Goal: Book appointment/travel/reservation

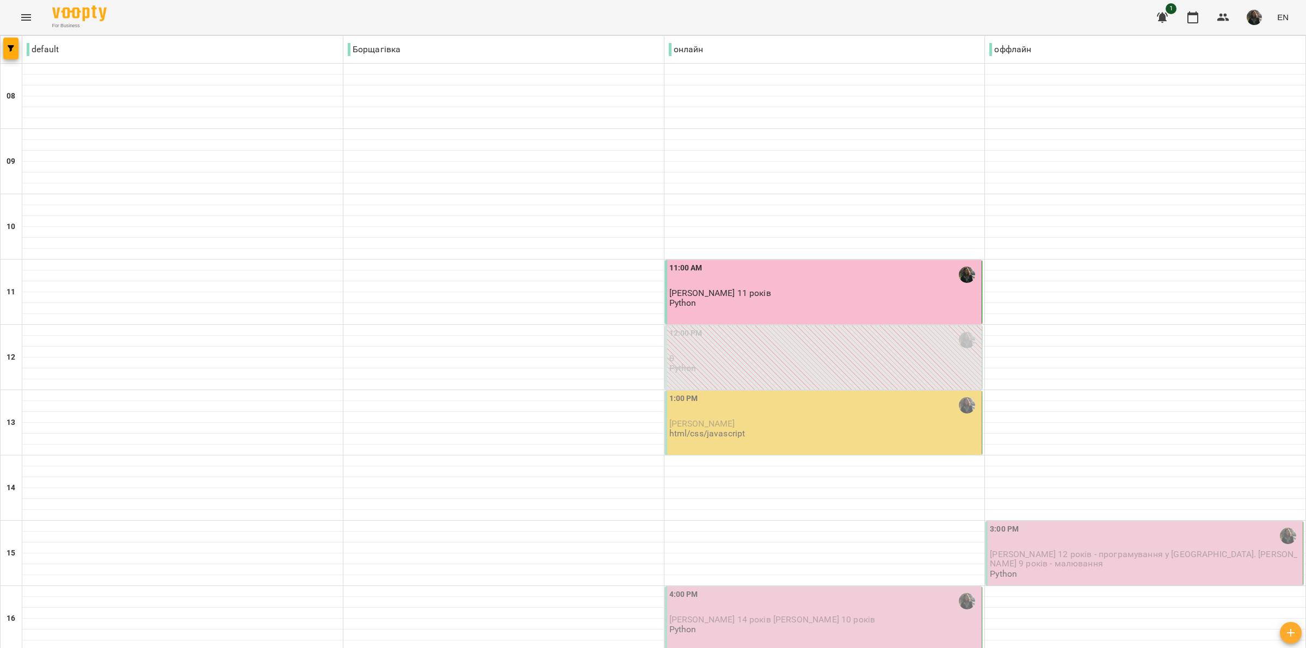
scroll to position [136, 0]
type input "**********"
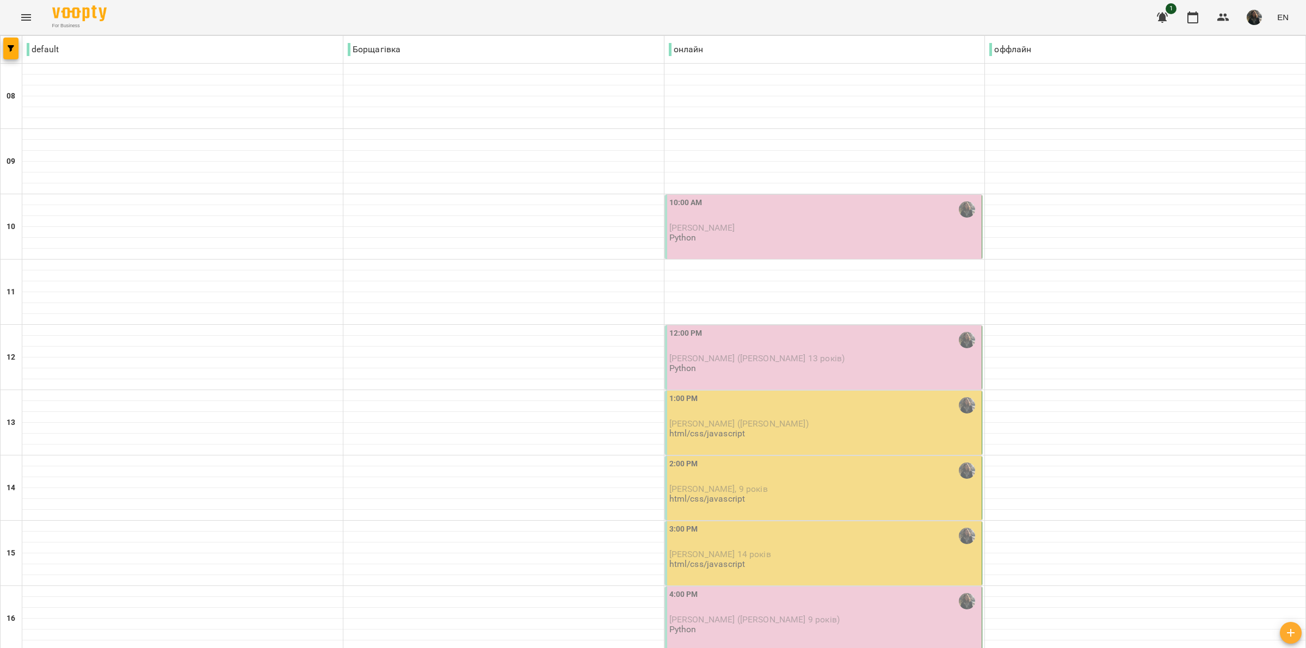
type input "**********"
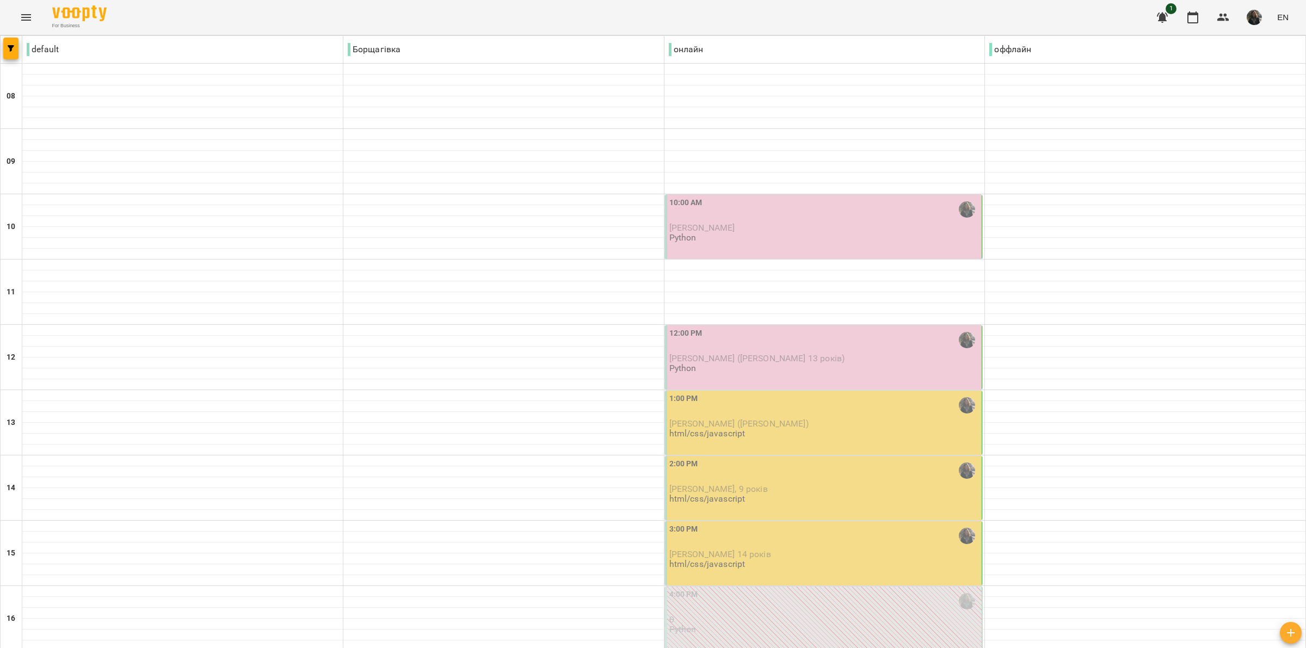
scroll to position [340, 0]
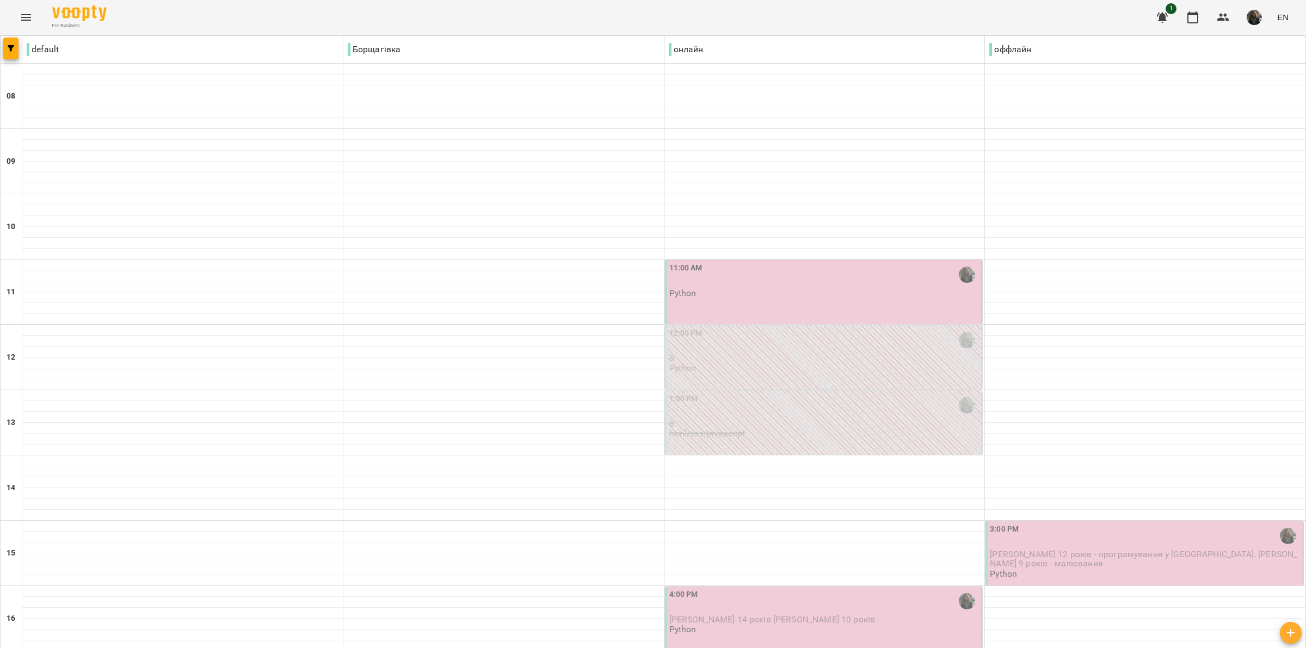
scroll to position [272, 0]
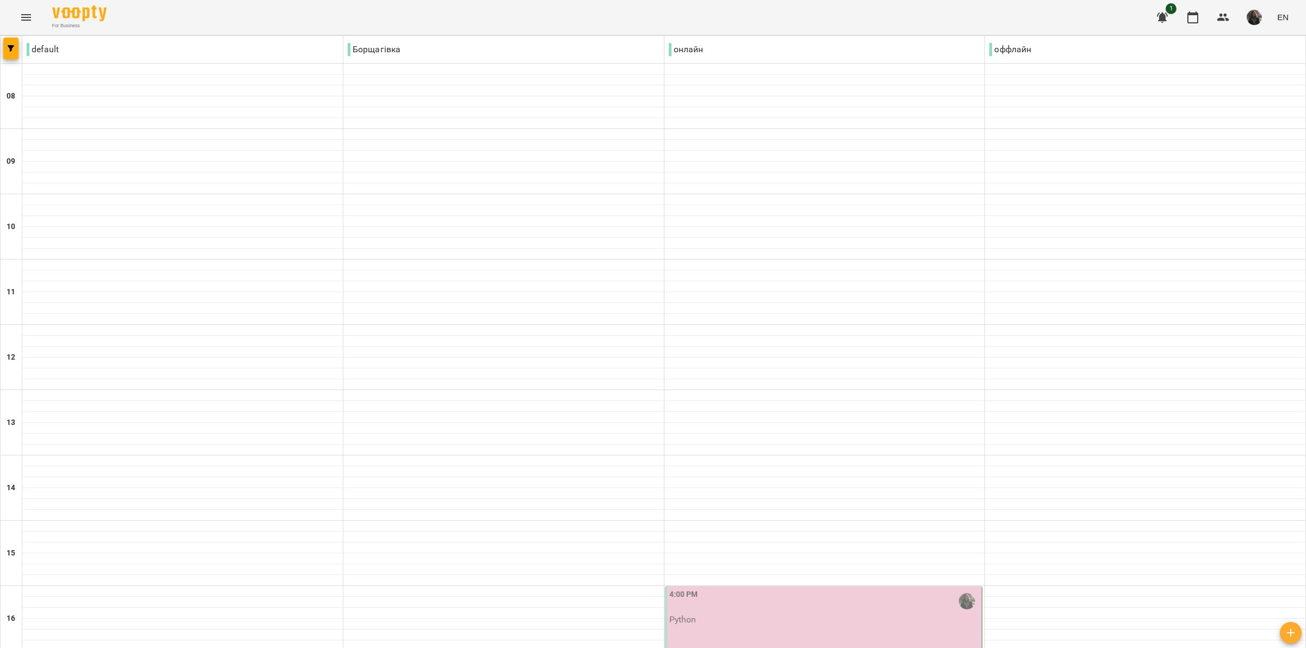
scroll to position [533, 0]
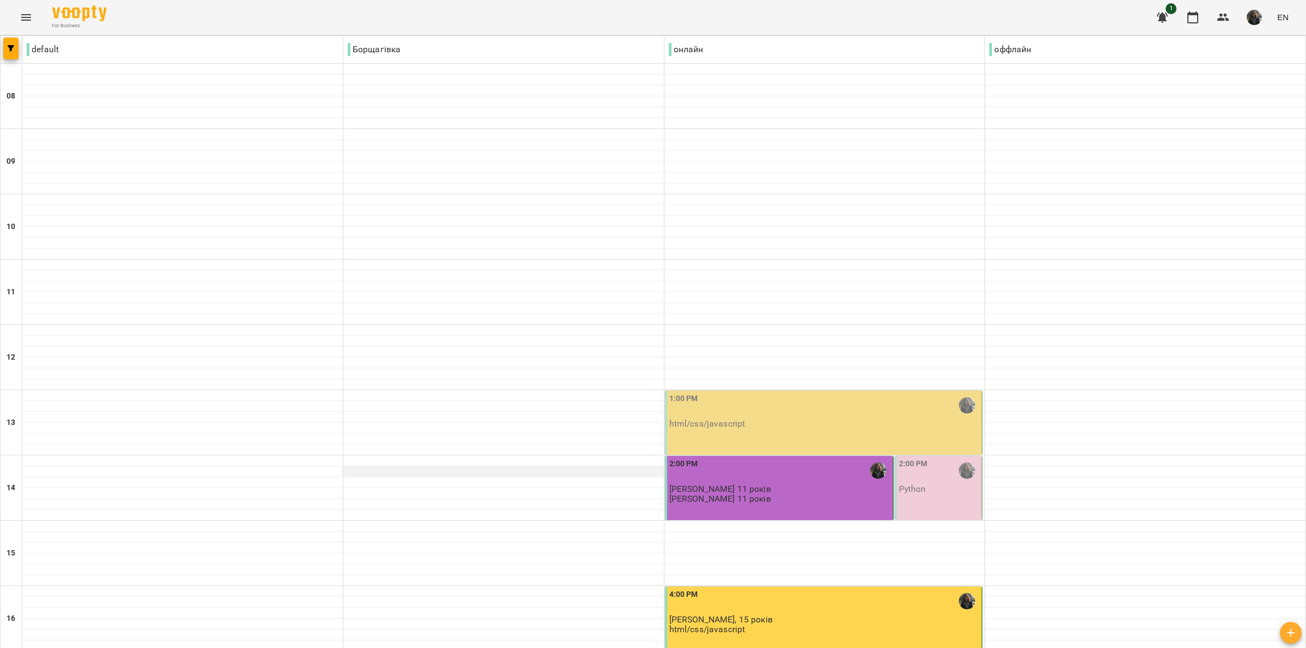
scroll to position [204, 0]
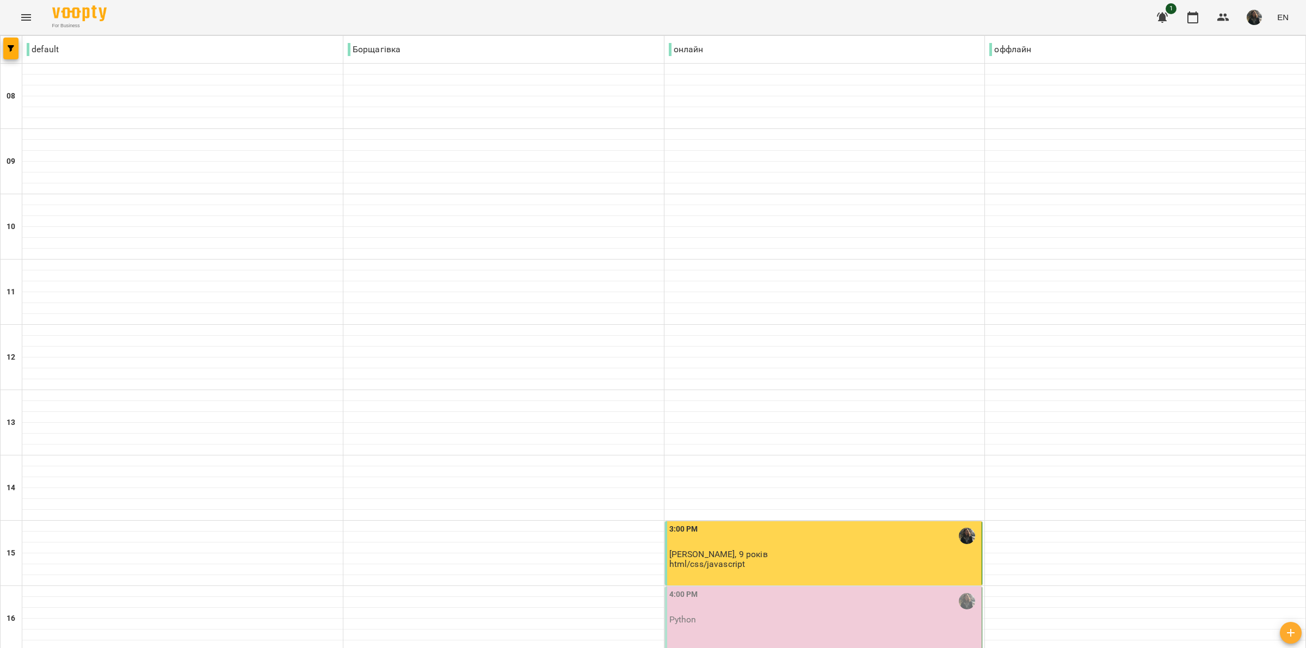
scroll to position [476, 0]
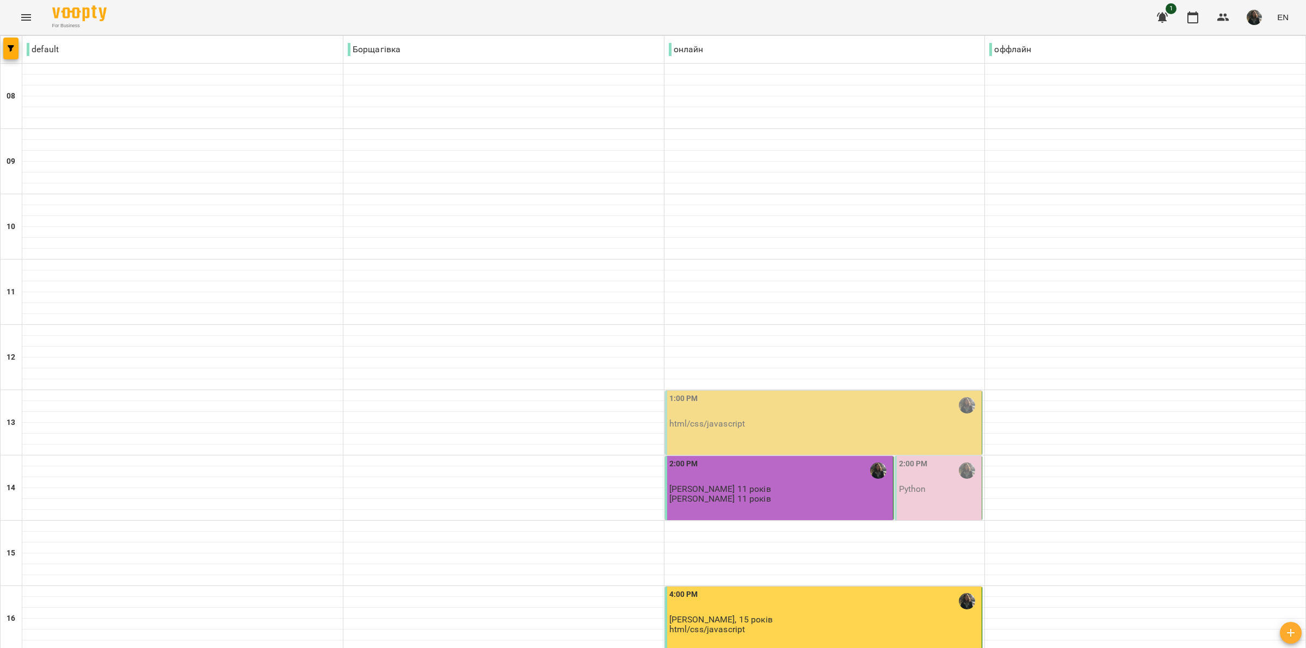
scroll to position [408, 0]
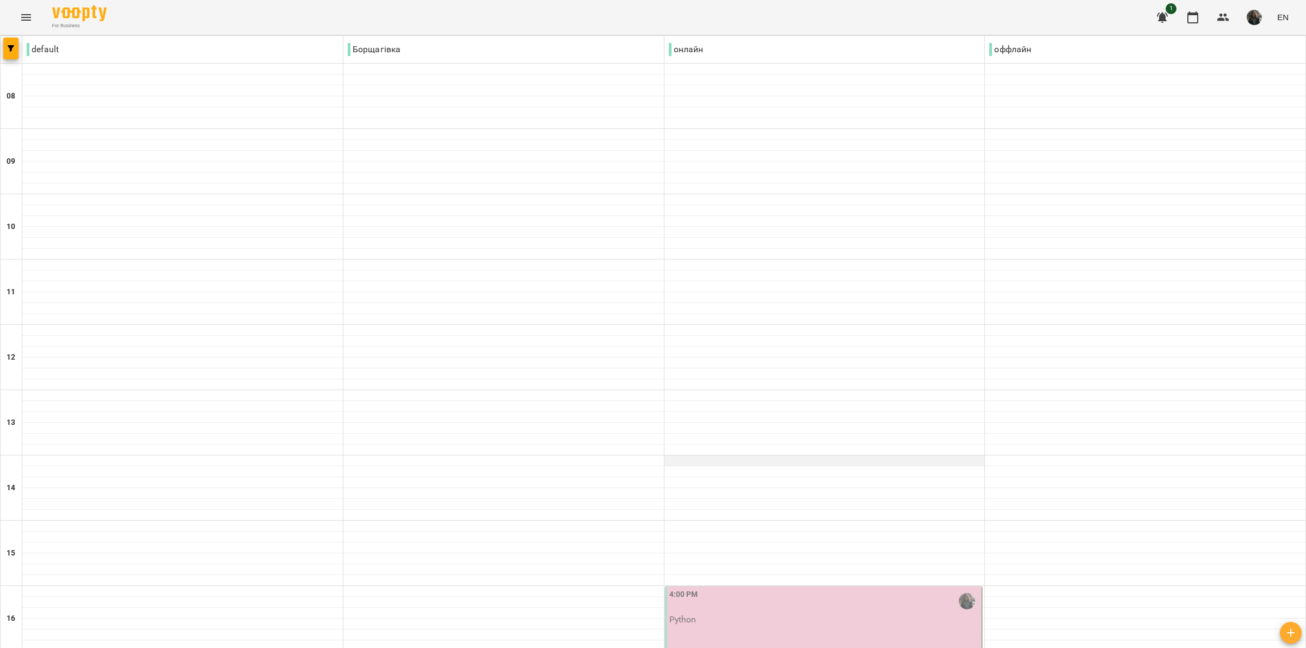
scroll to position [476, 0]
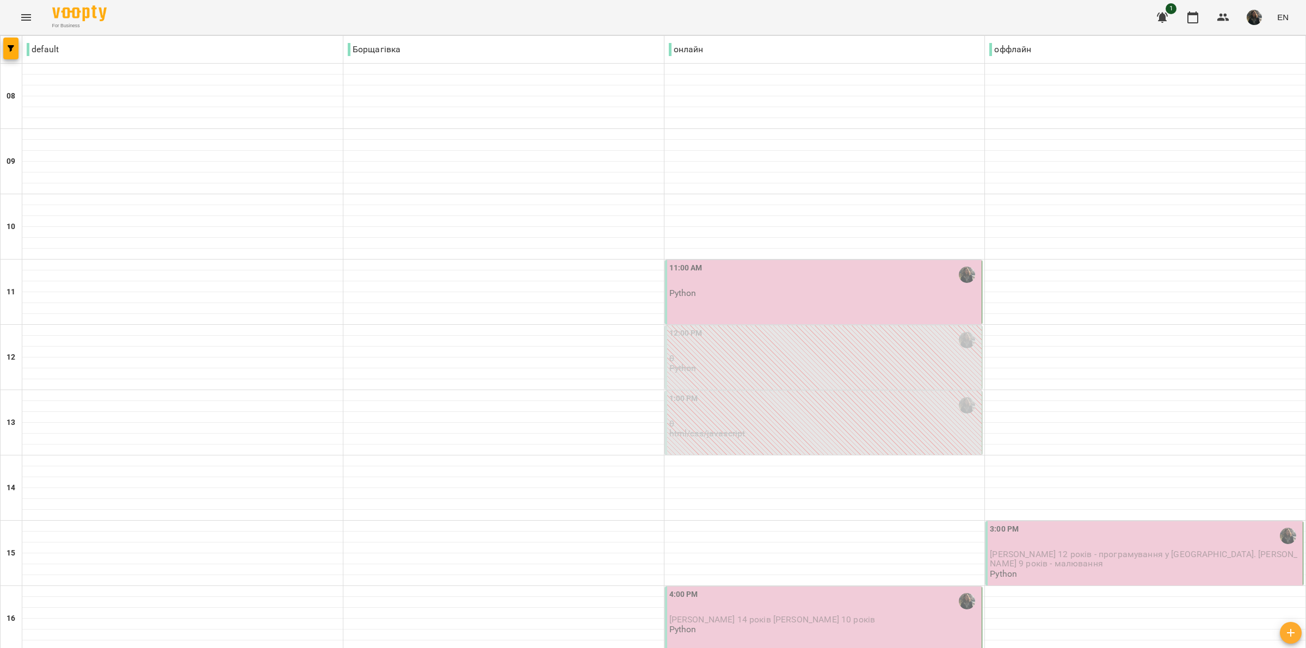
scroll to position [408, 0]
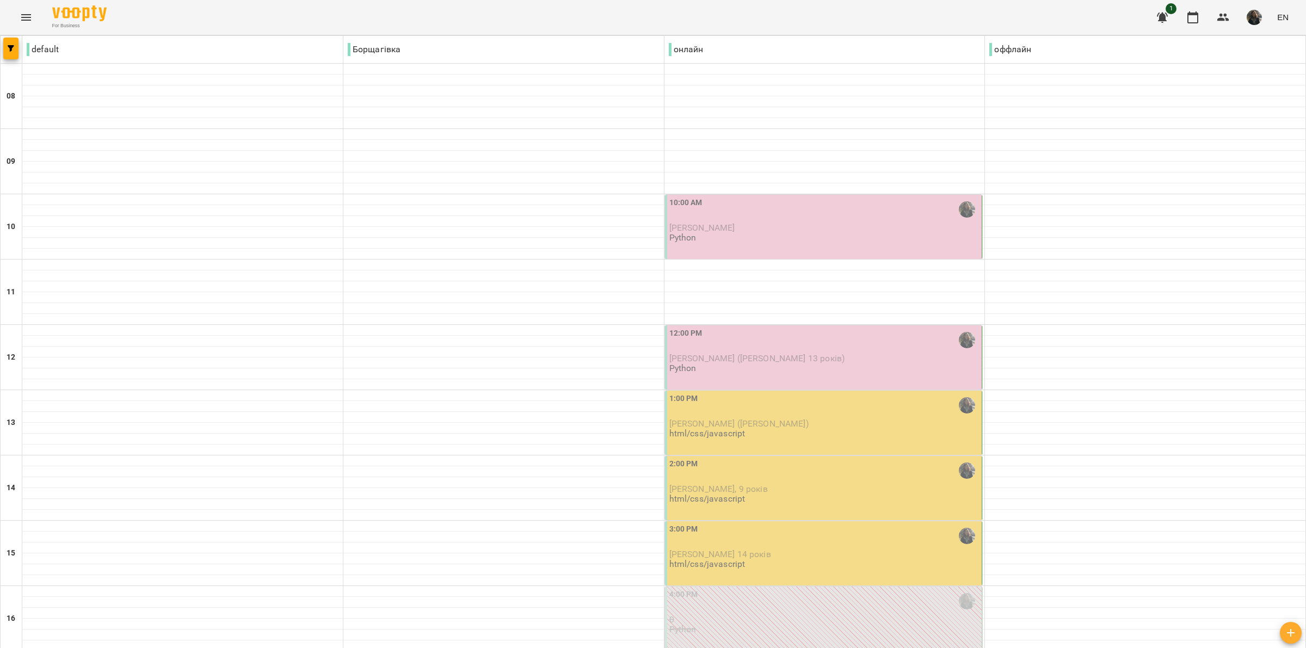
scroll to position [272, 0]
type input "**********"
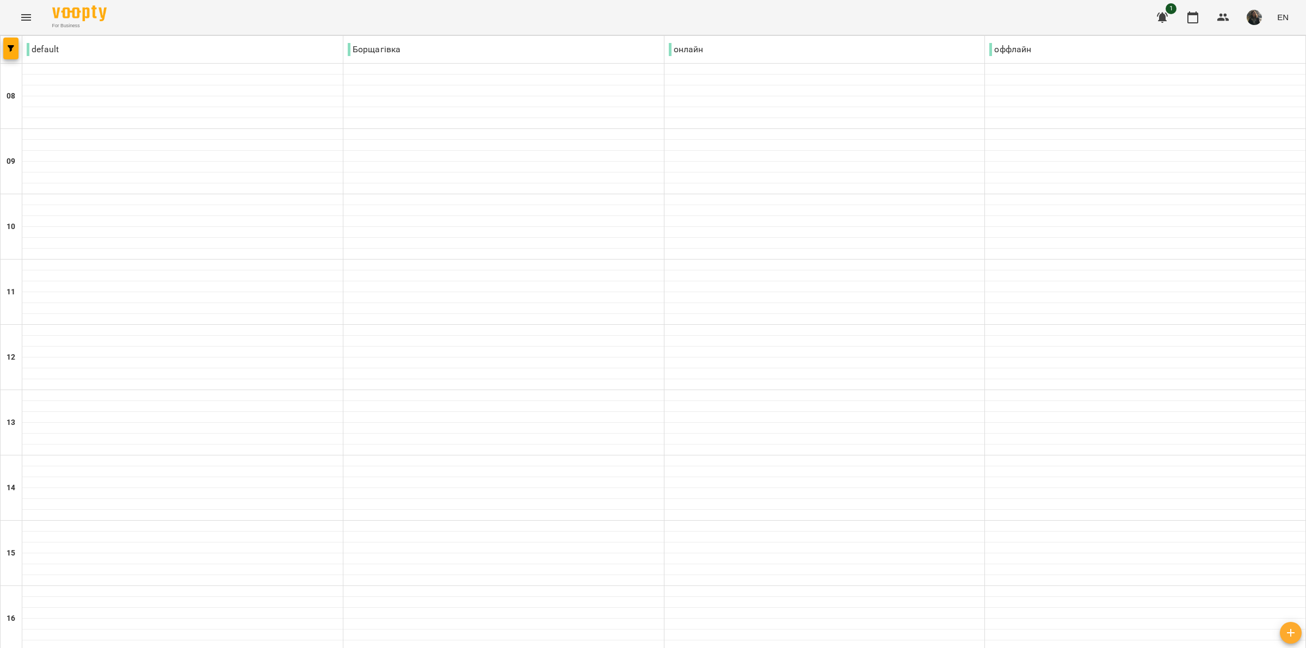
type input "**********"
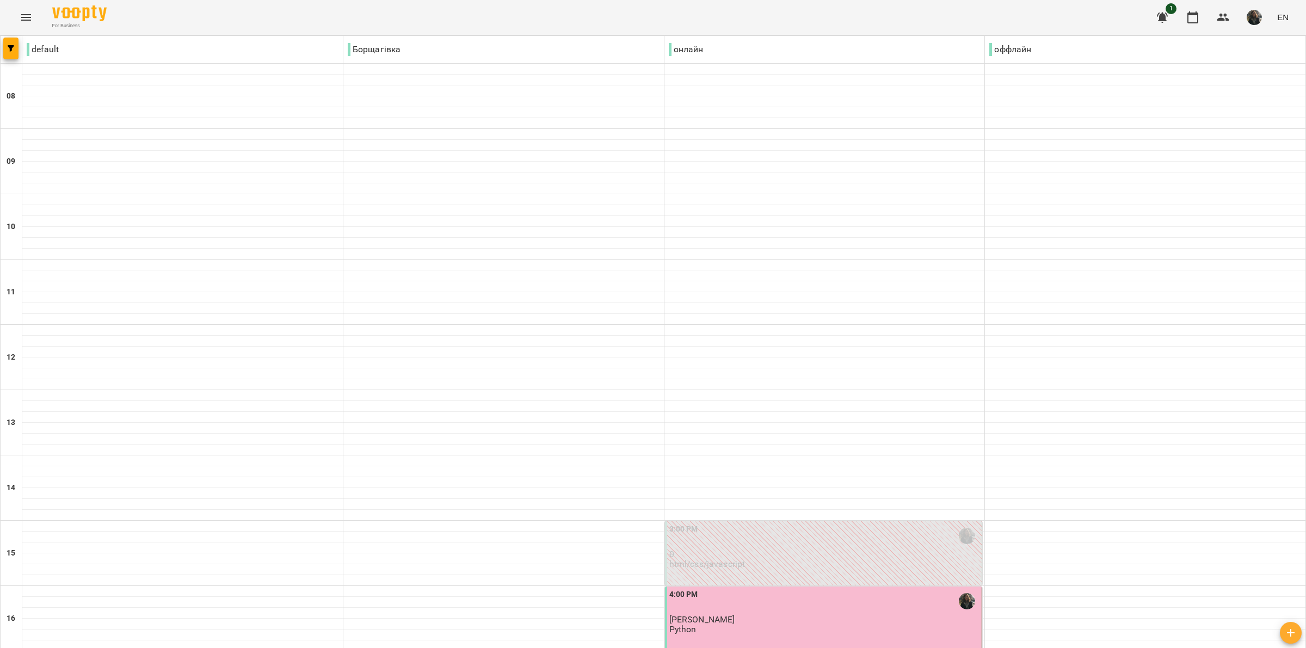
scroll to position [340, 0]
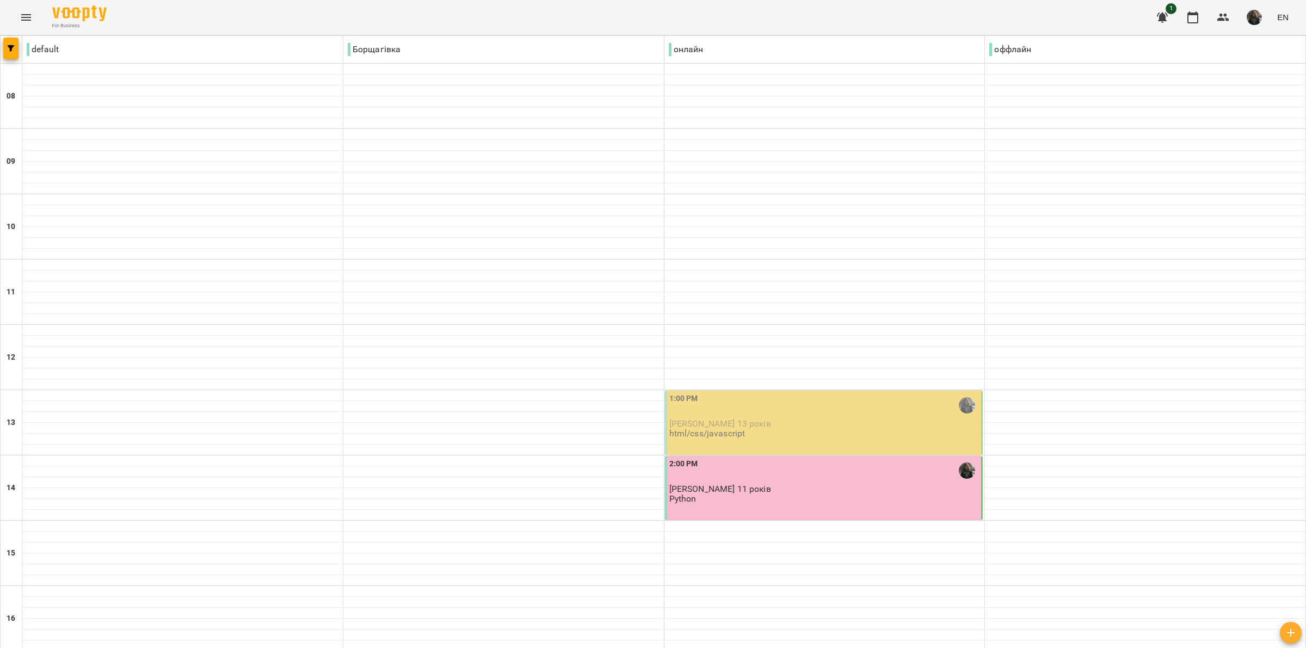
scroll to position [476, 0]
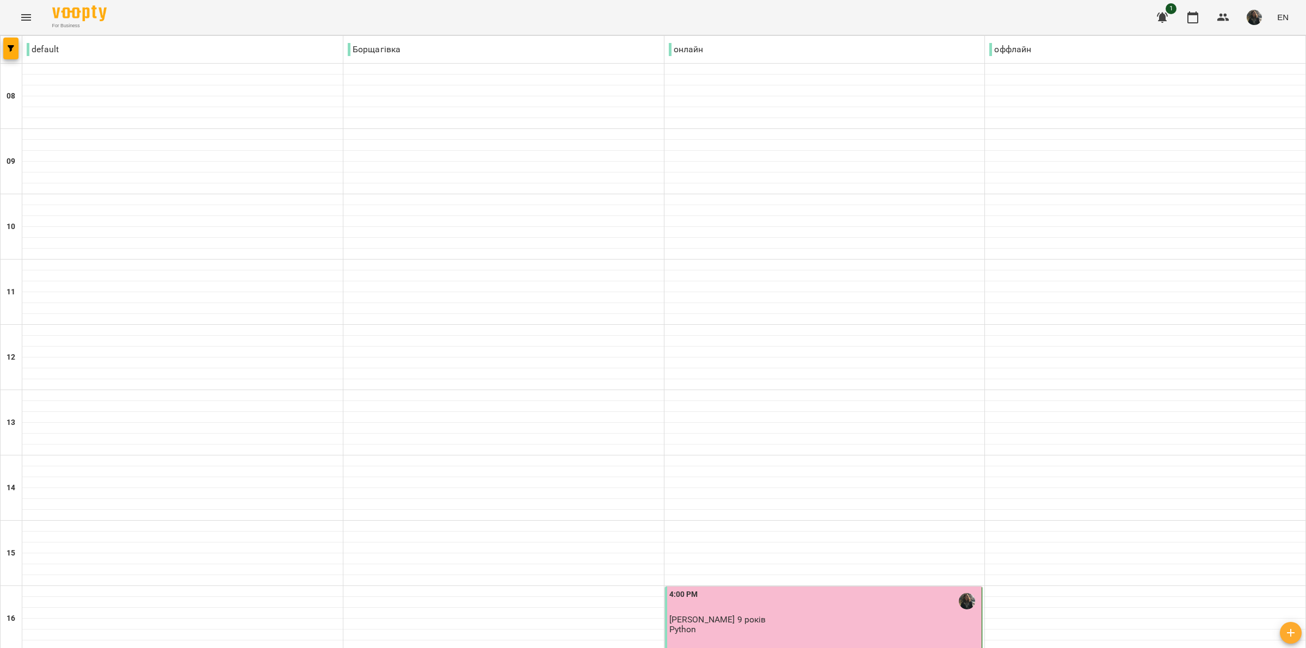
scroll to position [533, 0]
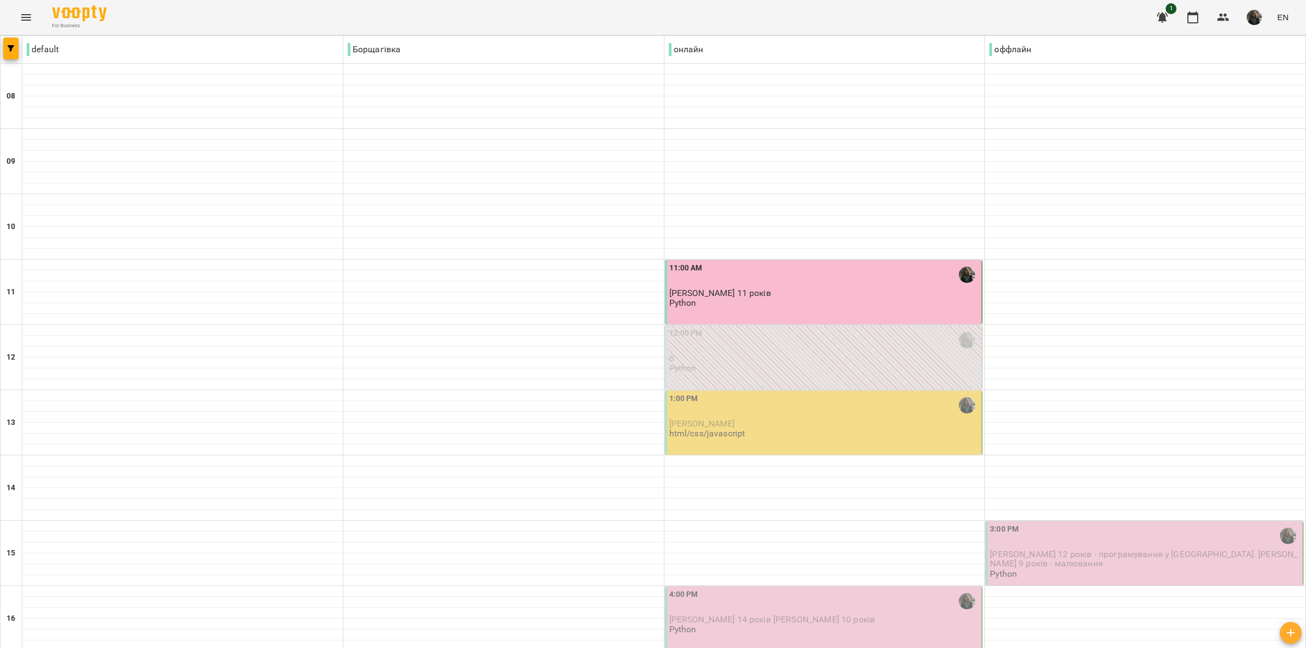
scroll to position [408, 0]
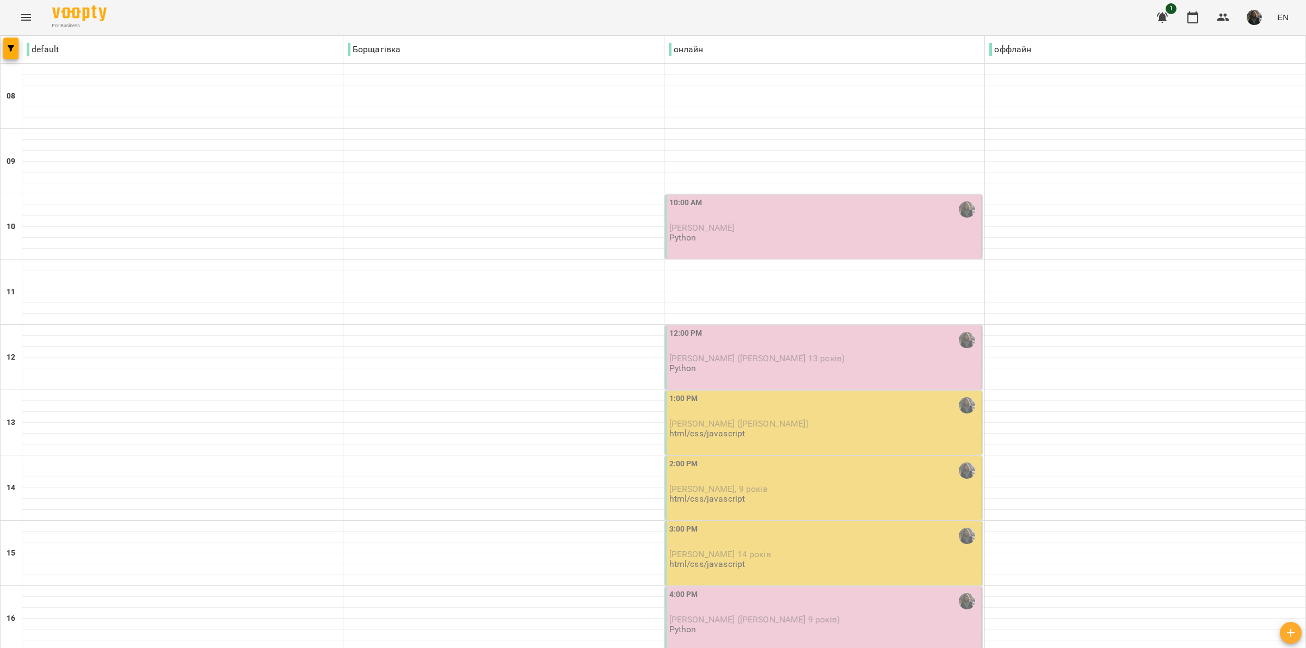
scroll to position [204, 0]
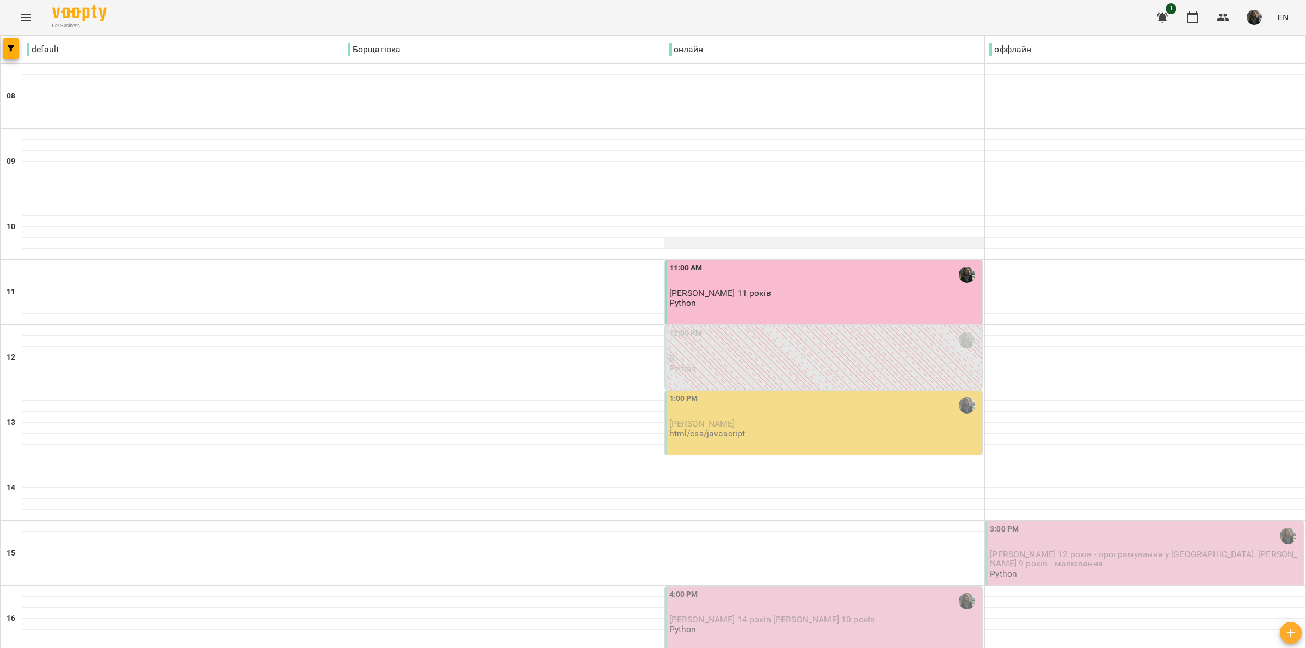
scroll to position [136, 0]
click at [805, 419] on p "[PERSON_NAME]" at bounding box center [824, 423] width 311 height 9
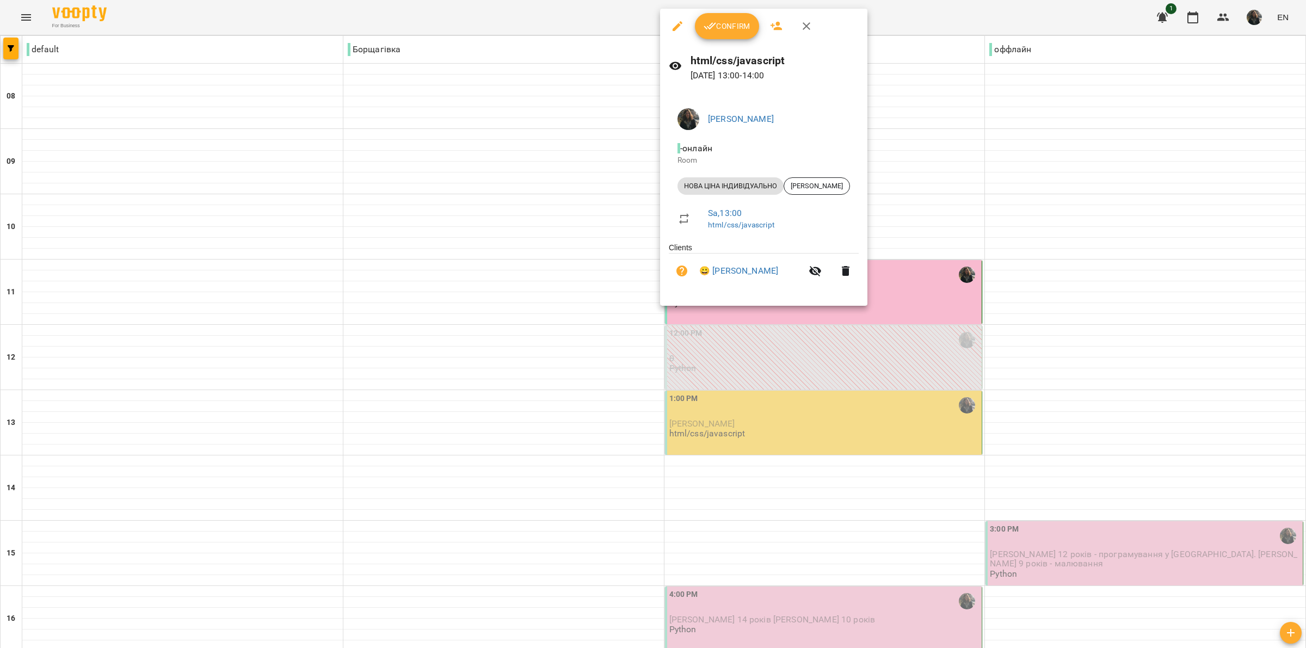
click at [954, 302] on div at bounding box center [653, 324] width 1306 height 648
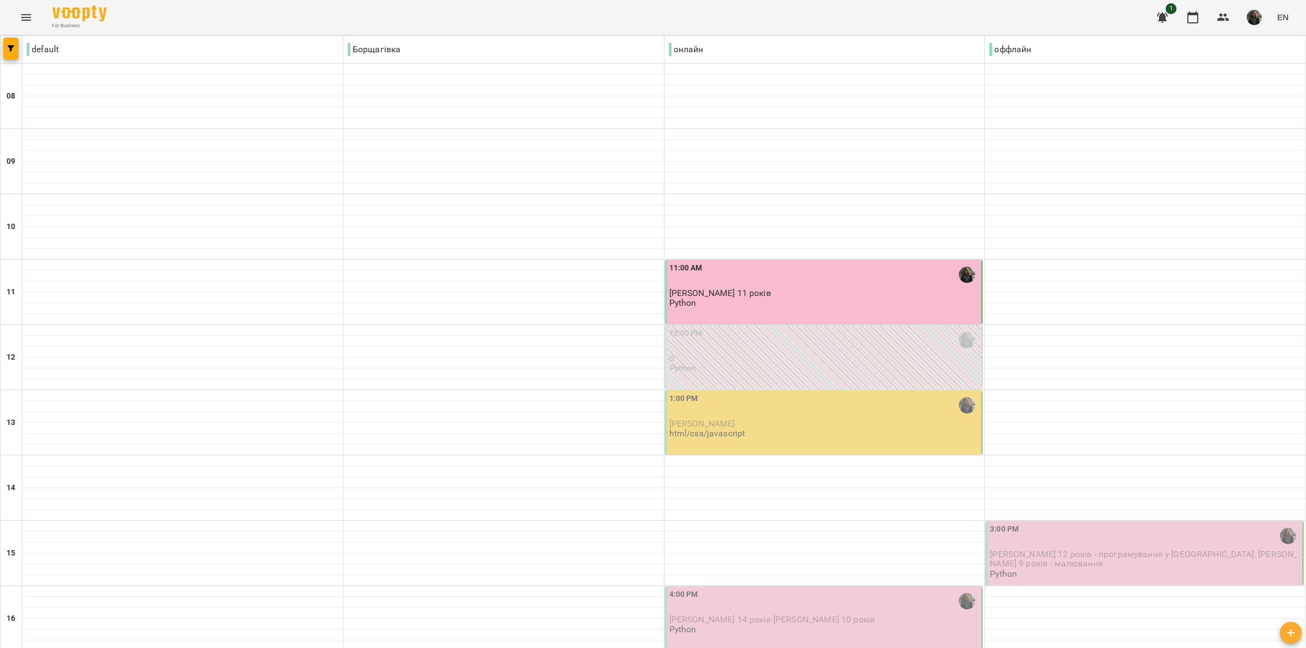
click at [838, 419] on p "[PERSON_NAME]" at bounding box center [824, 423] width 311 height 9
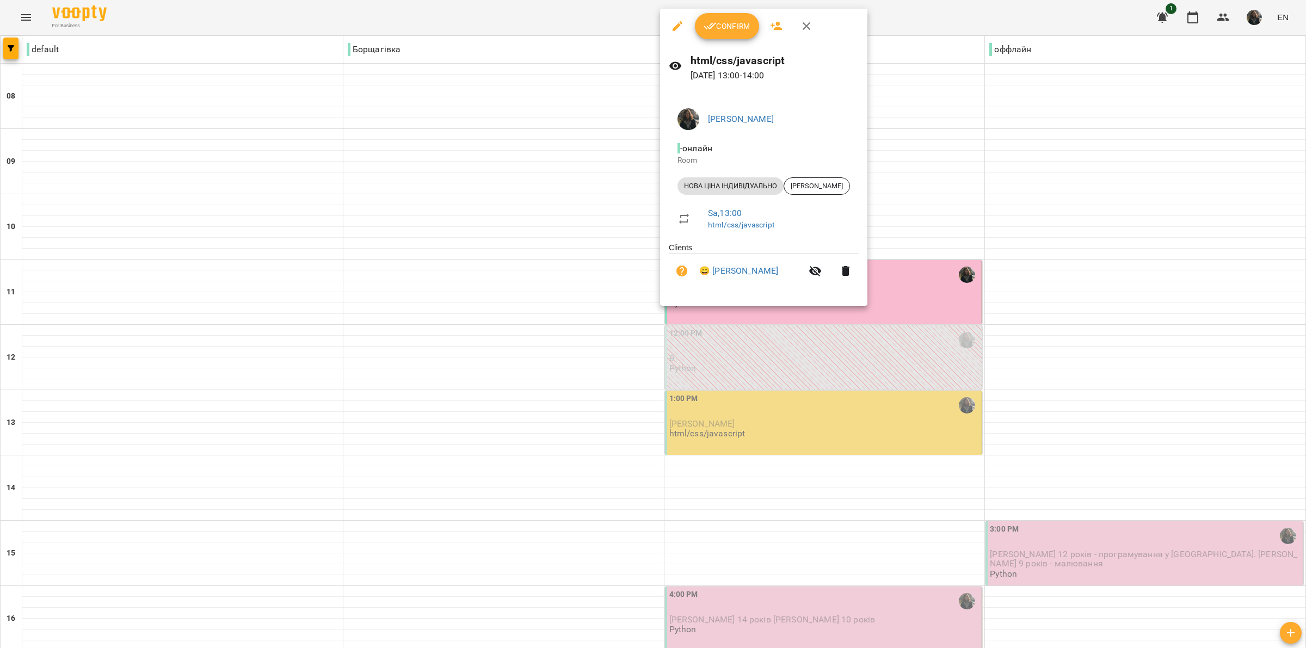
click at [936, 295] on div at bounding box center [653, 324] width 1306 height 648
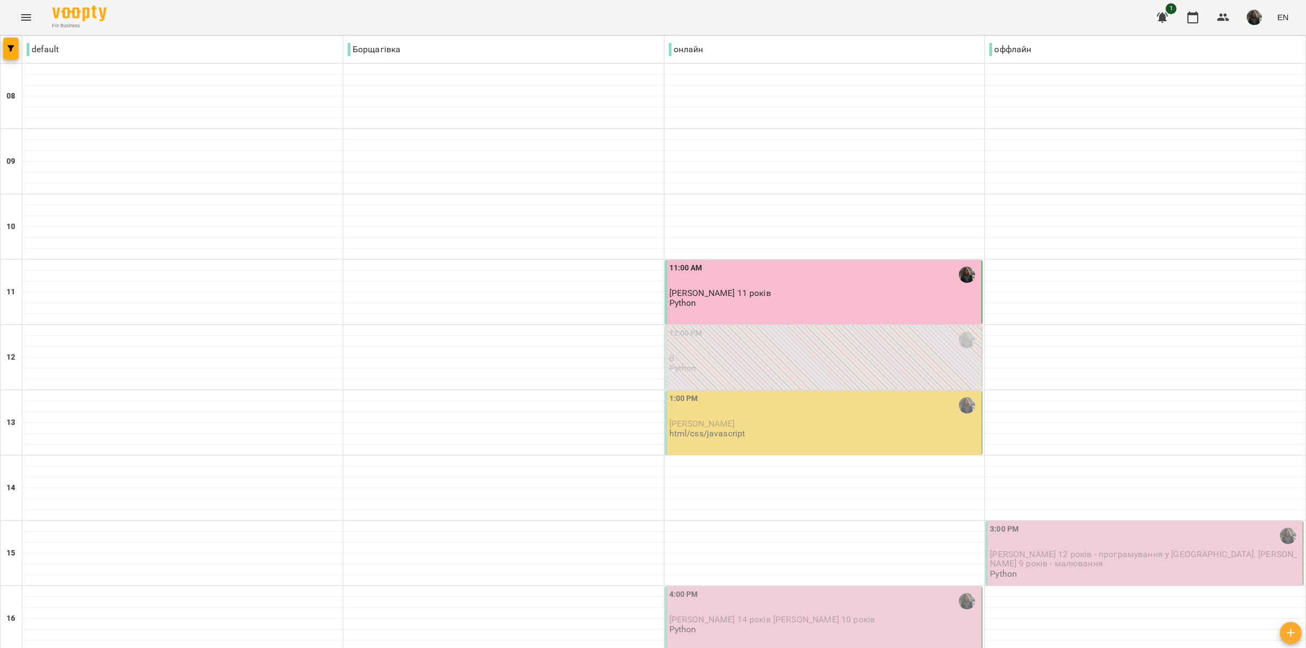
click at [936, 393] on div "1:00 PM [PERSON_NAME] html/css/javascript" at bounding box center [824, 416] width 311 height 46
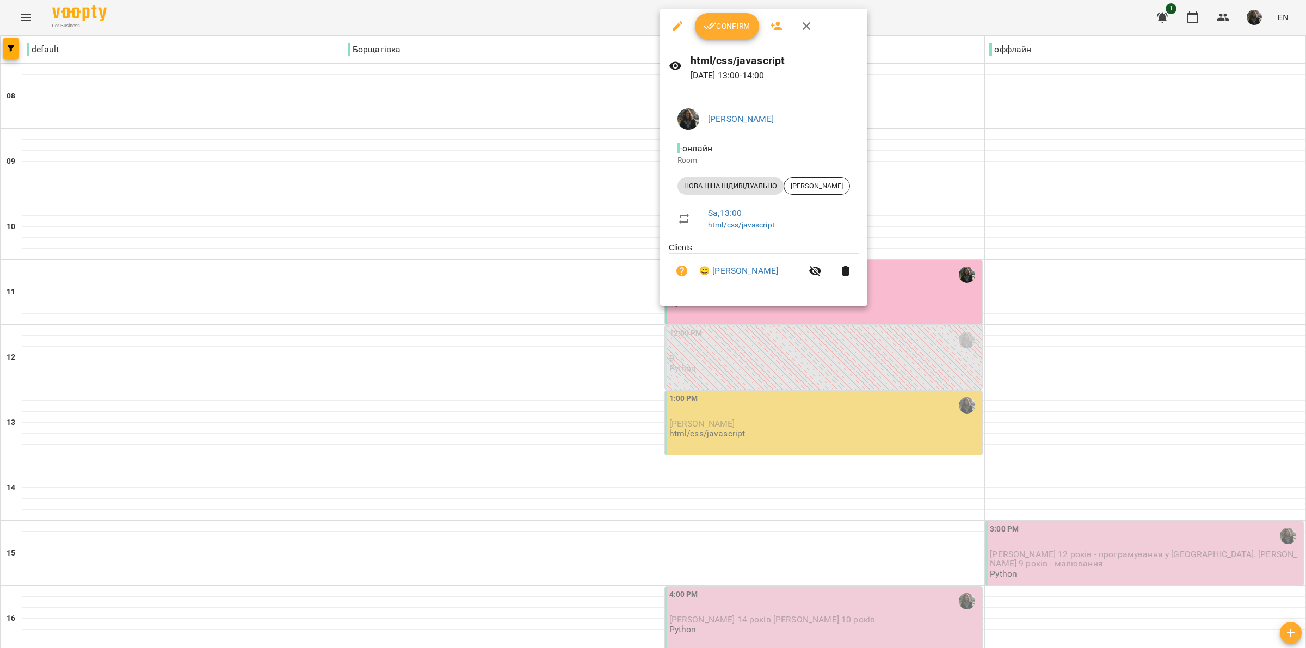
click at [936, 295] on div at bounding box center [653, 324] width 1306 height 648
